Goal: Information Seeking & Learning: Learn about a topic

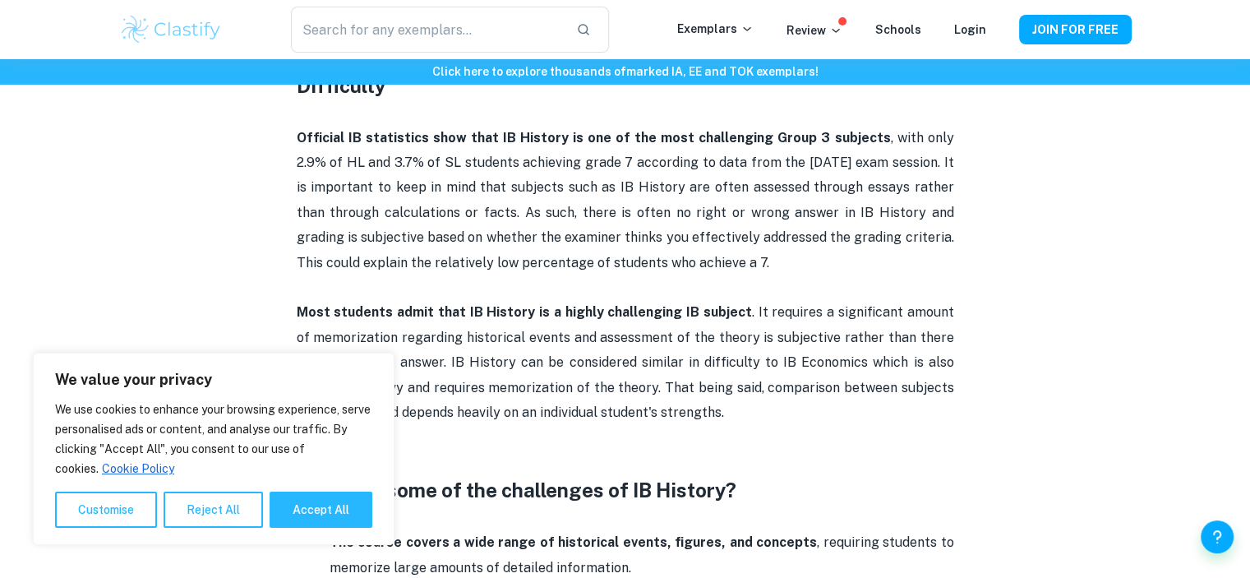
scroll to position [822, 0]
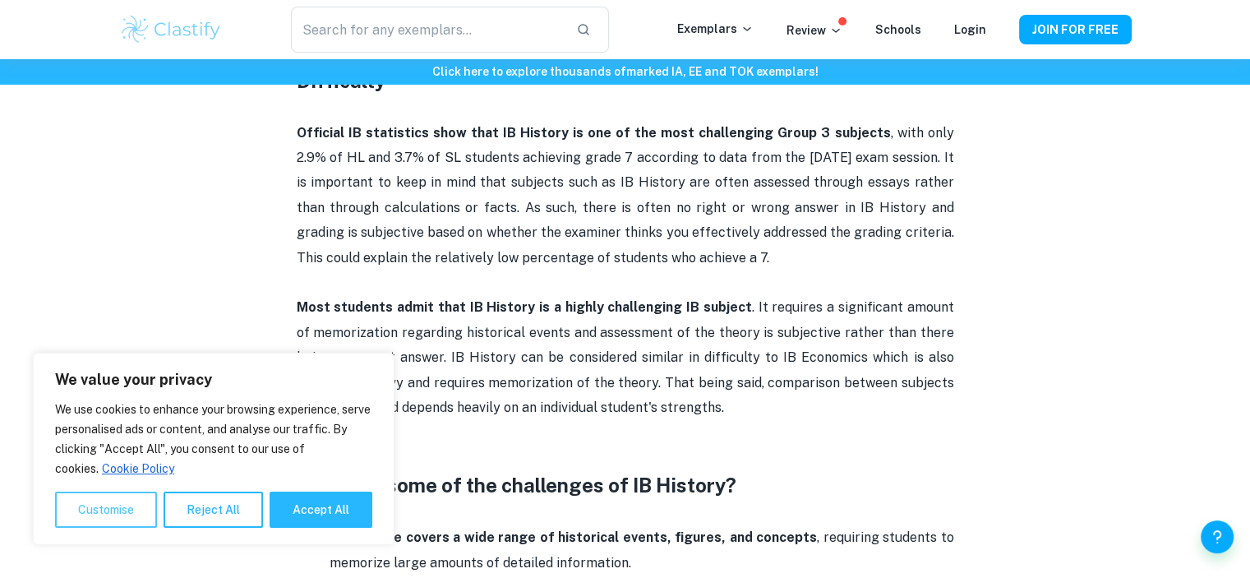
click at [115, 505] on button "Customise" at bounding box center [106, 509] width 102 height 36
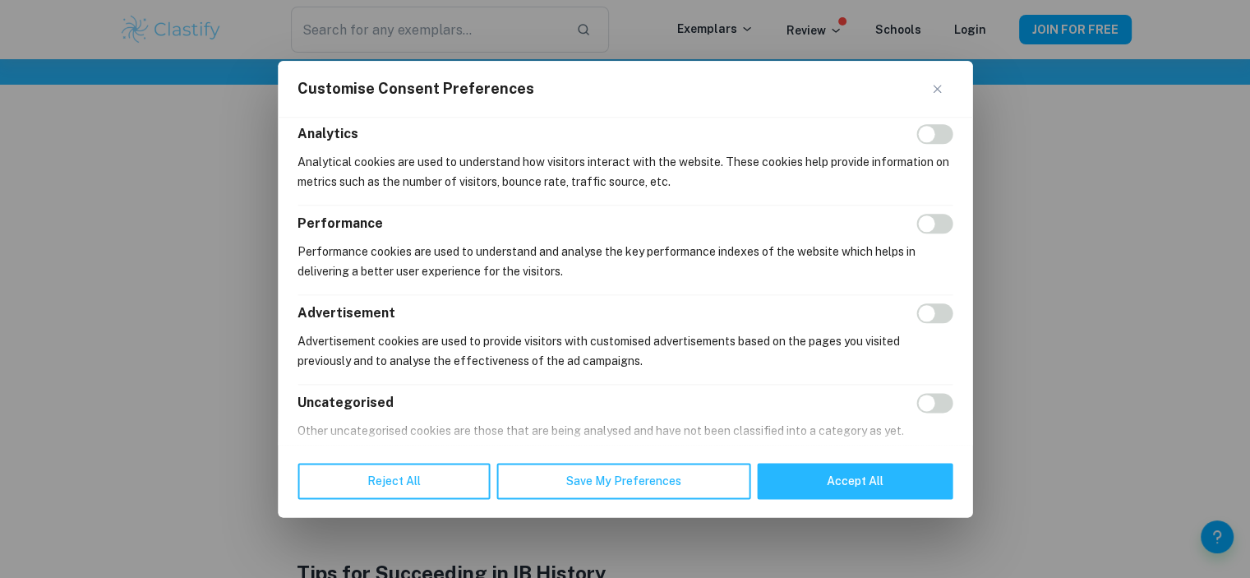
scroll to position [331, 0]
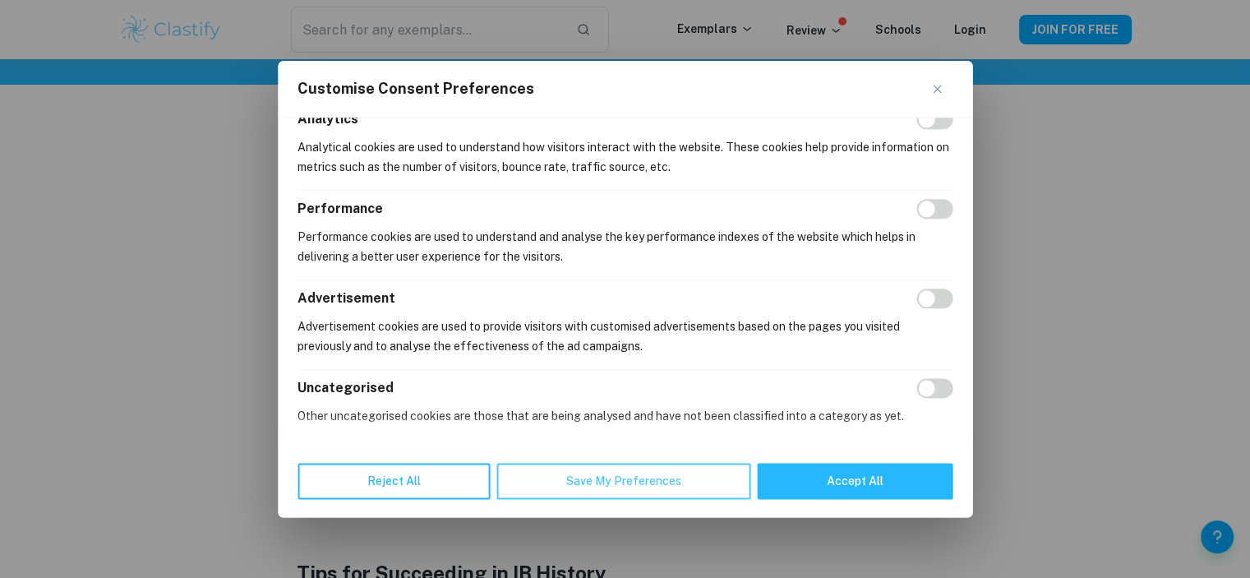
click at [607, 487] on button "Save My Preferences" at bounding box center [623, 481] width 254 height 36
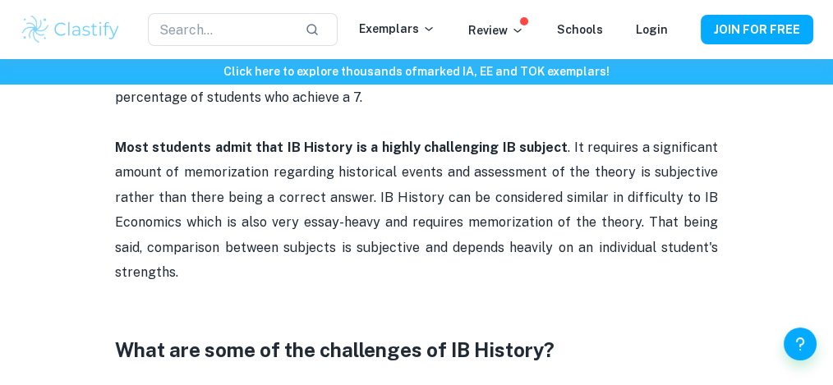
scroll to position [1004, 0]
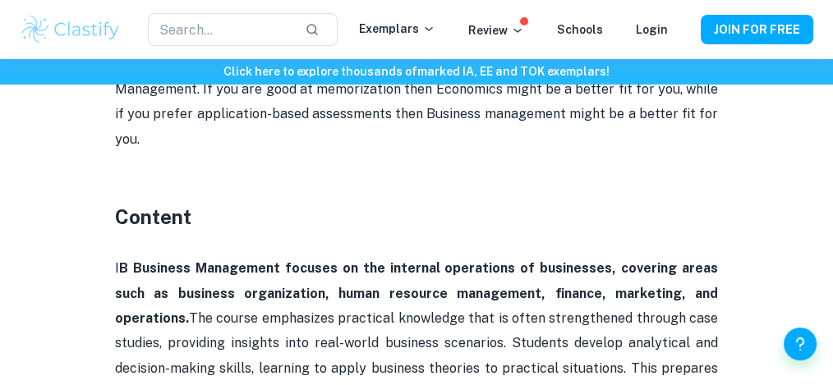
scroll to position [1278, 0]
